Goal: Task Accomplishment & Management: Use online tool/utility

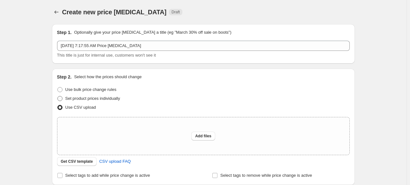
click at [62, 98] on span at bounding box center [59, 98] width 5 height 5
click at [58, 97] on input "Set product prices individually" at bounding box center [57, 96] width 0 height 0
radio input "true"
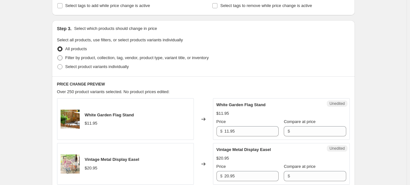
scroll to position [127, 0]
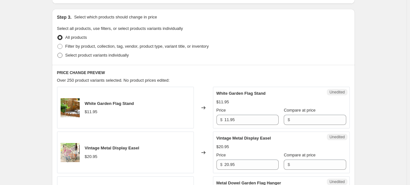
click at [62, 54] on span at bounding box center [59, 55] width 5 height 5
click at [58, 53] on input "Select product variants individually" at bounding box center [57, 53] width 0 height 0
radio input "true"
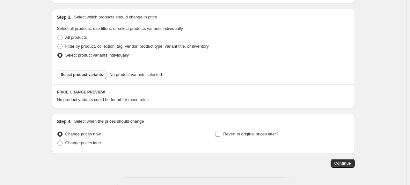
click at [91, 77] on span "Select product variants" at bounding box center [82, 74] width 42 height 5
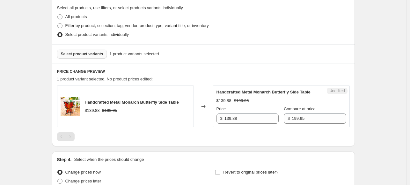
scroll to position [159, 0]
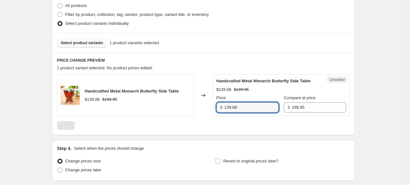
drag, startPoint x: 221, startPoint y: 112, endPoint x: 206, endPoint y: 111, distance: 14.7
click at [206, 111] on div "Handcrafted Metal Monarch Butterfly Side Table $139.88 $199.95 Changed to Unedi…" at bounding box center [203, 96] width 293 height 42
type input "199.95"
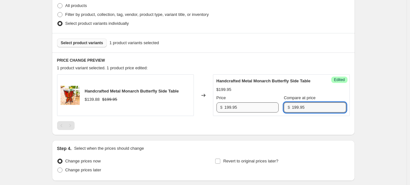
drag, startPoint x: 302, startPoint y: 113, endPoint x: 267, endPoint y: 111, distance: 34.8
click at [267, 111] on div "Price $ 199.95 Compare at price $ 199.95" at bounding box center [281, 104] width 130 height 18
click at [249, 130] on div "Handcrafted Metal Monarch Butterfly Side Table $139.88 $199.95 Changed to Succe…" at bounding box center [203, 103] width 293 height 56
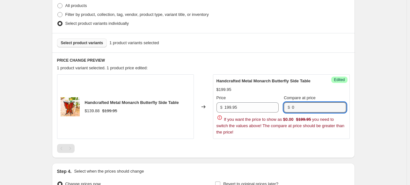
drag, startPoint x: 302, startPoint y: 107, endPoint x: 288, endPoint y: 106, distance: 14.4
click at [288, 106] on div "$ 0" at bounding box center [315, 108] width 62 height 10
type input "199.95"
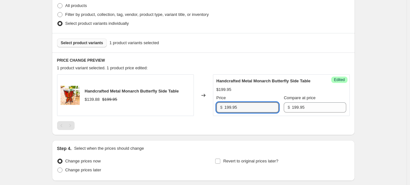
drag, startPoint x: 242, startPoint y: 108, endPoint x: 185, endPoint y: 105, distance: 56.8
click at [185, 105] on div "Handcrafted Metal Monarch Butterfly Side Table $139.88 $199.95 Changed to Succe…" at bounding box center [203, 96] width 293 height 42
type input "0"
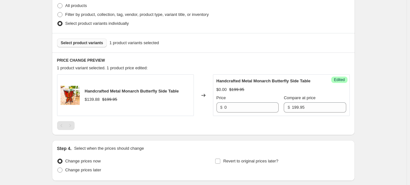
click at [206, 108] on div "Changed to" at bounding box center [203, 96] width 19 height 42
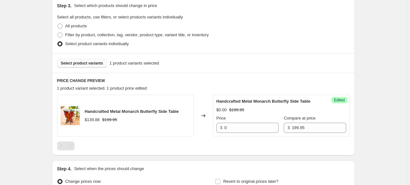
scroll to position [214, 0]
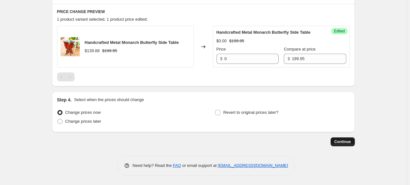
click at [339, 144] on span "Continue" at bounding box center [342, 142] width 17 height 5
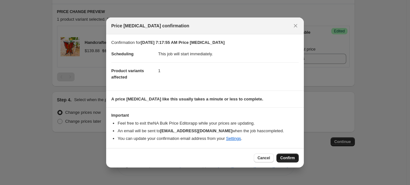
click at [285, 158] on span "Confirm" at bounding box center [287, 158] width 15 height 5
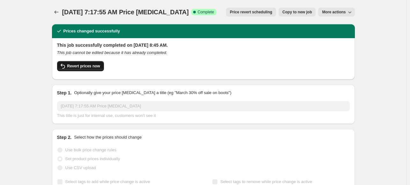
click at [74, 69] on button "Revert prices now" at bounding box center [80, 66] width 47 height 10
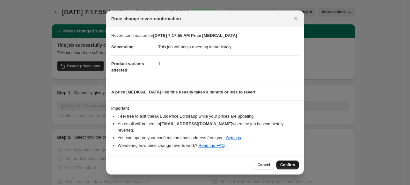
click at [286, 163] on span "Confirm" at bounding box center [287, 165] width 15 height 5
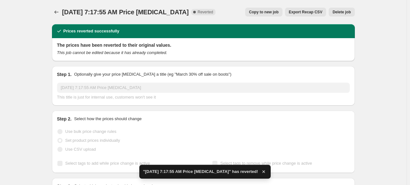
click at [269, 12] on span "Copy to new job" at bounding box center [264, 12] width 30 height 5
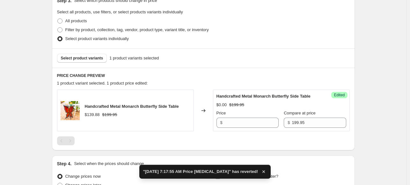
scroll to position [159, 0]
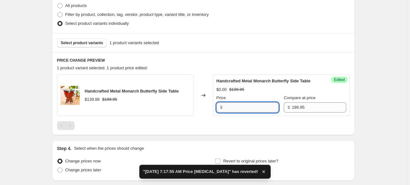
click at [237, 113] on input "Price" at bounding box center [251, 108] width 54 height 10
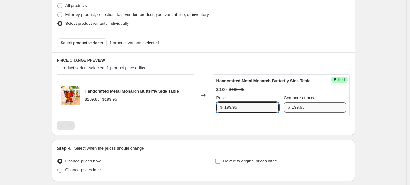
type input "199.95"
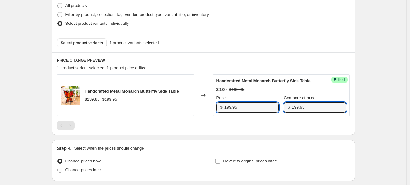
drag, startPoint x: 316, startPoint y: 116, endPoint x: 201, endPoint y: 102, distance: 116.2
click at [201, 102] on div "Handcrafted Metal Monarch Butterfly Side Table $139.88 $199.95 Changed to Succe…" at bounding box center [203, 96] width 293 height 42
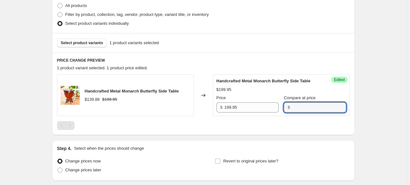
click at [246, 127] on div "Handcrafted Metal Monarch Butterfly Side Table $139.88 $199.95 Changed to Succe…" at bounding box center [203, 103] width 293 height 56
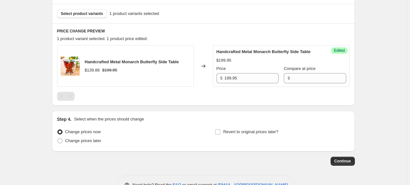
scroll to position [214, 0]
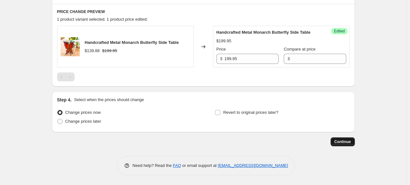
click at [344, 142] on span "Continue" at bounding box center [342, 142] width 17 height 5
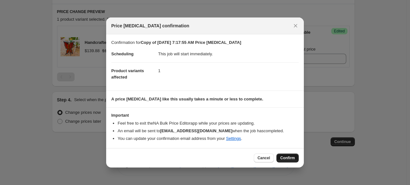
click at [287, 159] on span "Confirm" at bounding box center [287, 158] width 15 height 5
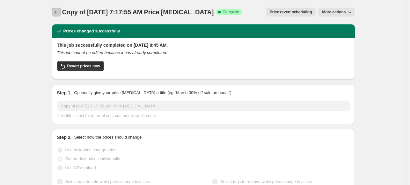
click at [57, 12] on icon "Price change jobs" at bounding box center [56, 12] width 6 height 6
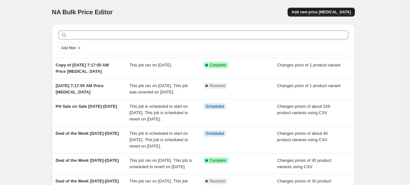
click at [319, 15] on button "Add new price [MEDICAL_DATA]" at bounding box center [320, 12] width 67 height 9
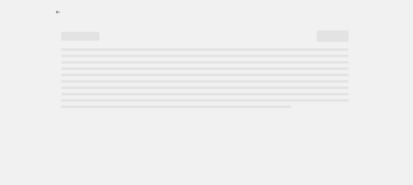
select select "percentage"
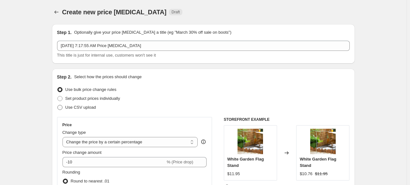
click at [61, 105] on span at bounding box center [59, 107] width 5 height 5
click at [58, 105] on input "Use CSV upload" at bounding box center [57, 105] width 0 height 0
radio input "true"
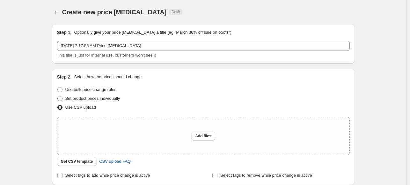
click at [61, 99] on span at bounding box center [59, 98] width 5 height 5
click at [58, 97] on input "Set product prices individually" at bounding box center [57, 96] width 0 height 0
radio input "true"
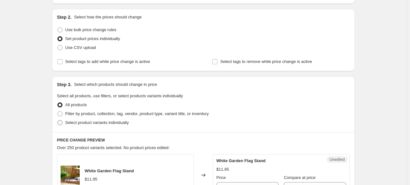
scroll to position [96, 0]
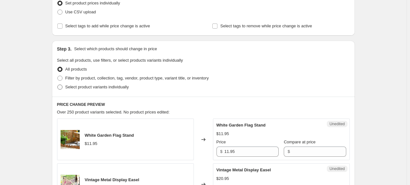
click at [61, 87] on span at bounding box center [59, 87] width 5 height 5
click at [58, 85] on input "Select product variants individually" at bounding box center [57, 85] width 0 height 0
radio input "true"
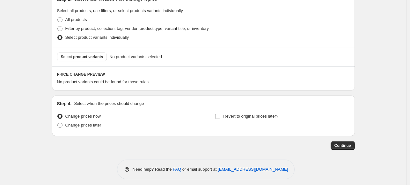
scroll to position [149, 0]
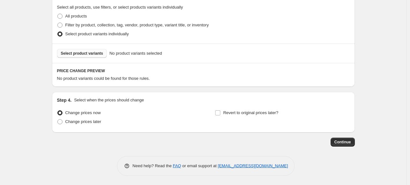
click at [81, 56] on span "Select product variants" at bounding box center [82, 53] width 42 height 5
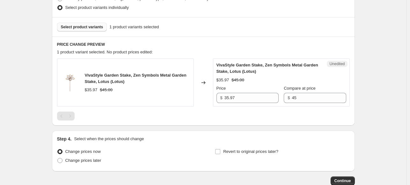
scroll to position [214, 0]
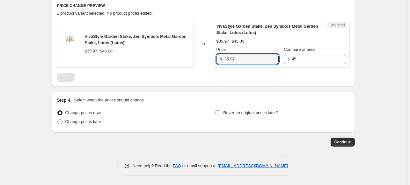
click at [196, 60] on div "VivaStyle Garden Stake, Zen Symbols Metal Garden Stake, Lotus (Lotus) $35.97 $4…" at bounding box center [203, 44] width 293 height 48
type input "44.95"
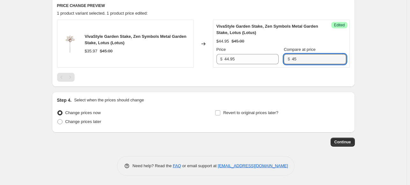
drag, startPoint x: 304, startPoint y: 58, endPoint x: 186, endPoint y: 46, distance: 117.9
click at [186, 46] on div "VivaStyle Garden Stake, Zen Symbols Metal Garden Stake, Lotus (Lotus) $35.97 $4…" at bounding box center [203, 44] width 293 height 48
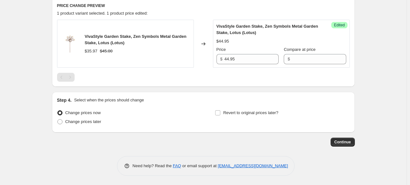
click at [221, 78] on div at bounding box center [203, 77] width 293 height 9
click at [343, 143] on span "Continue" at bounding box center [342, 142] width 17 height 5
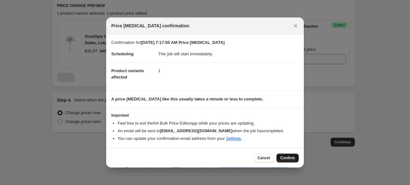
click at [286, 158] on span "Confirm" at bounding box center [287, 158] width 15 height 5
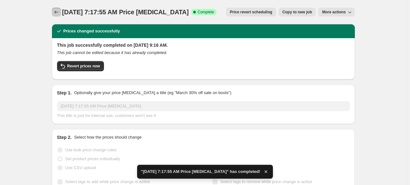
click at [56, 11] on icon "Price change jobs" at bounding box center [56, 12] width 6 height 6
